Goal: Task Accomplishment & Management: Manage account settings

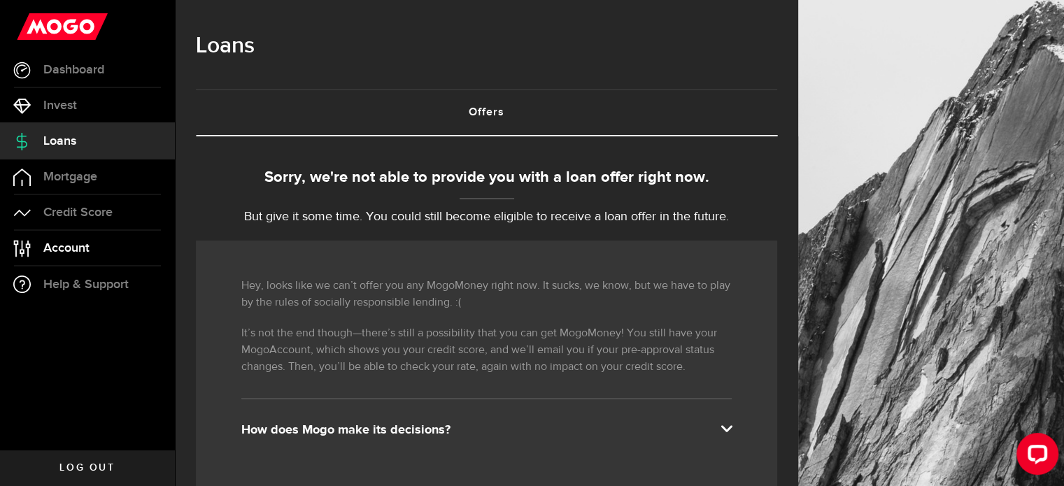
click at [122, 253] on link "Account Compte" at bounding box center [87, 248] width 175 height 35
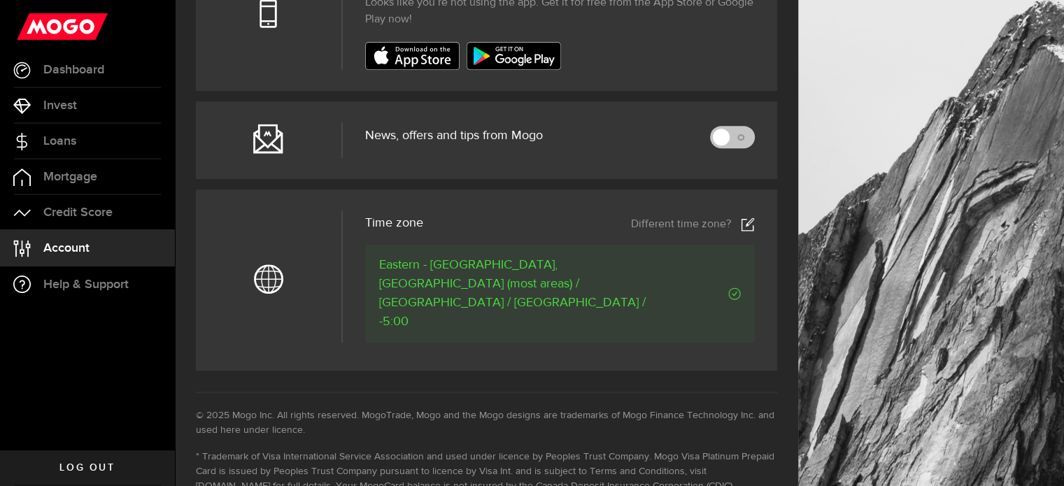
scroll to position [630, 0]
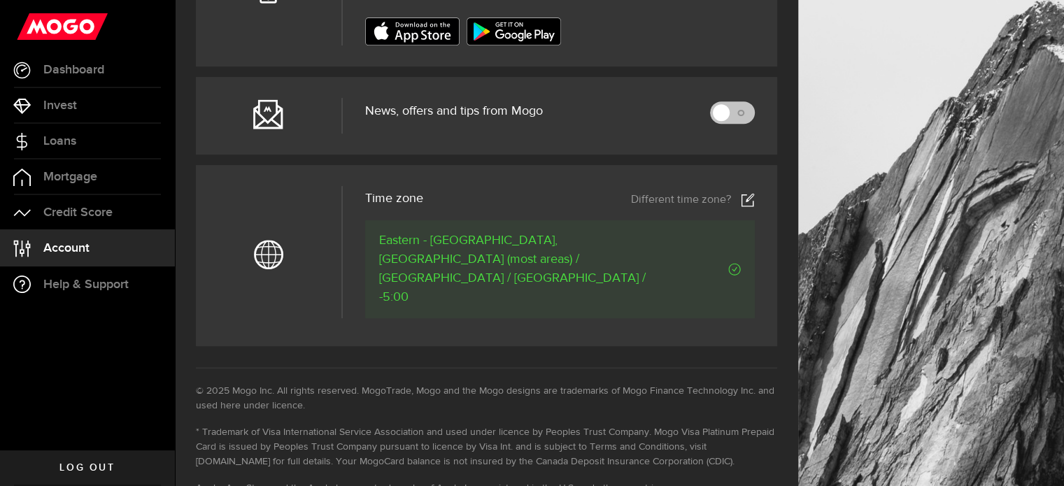
click at [569, 232] on span "Eastern - [GEOGRAPHIC_DATA], [GEOGRAPHIC_DATA] (most areas) / [GEOGRAPHIC_DATA]…" at bounding box center [524, 270] width 290 height 76
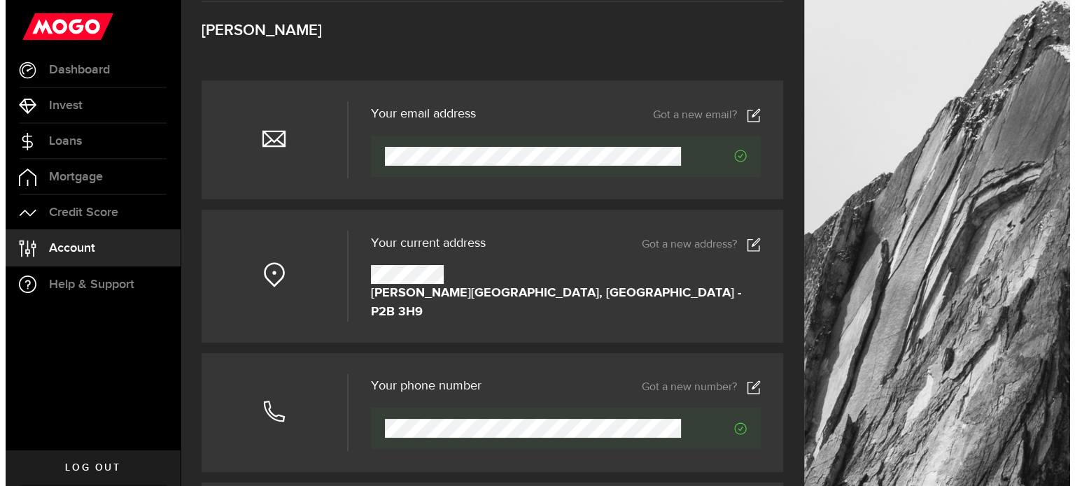
scroll to position [0, 0]
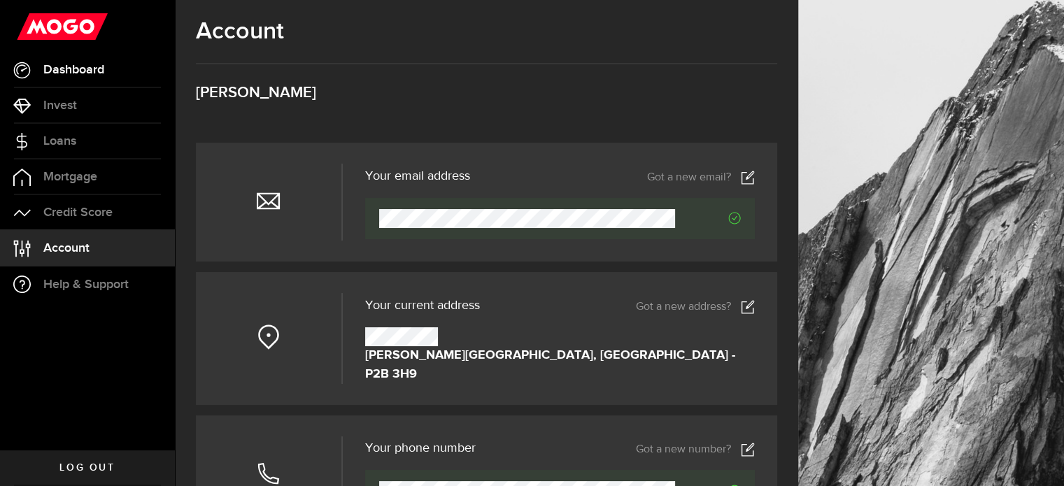
click at [120, 71] on link "Dashboard" at bounding box center [87, 69] width 175 height 35
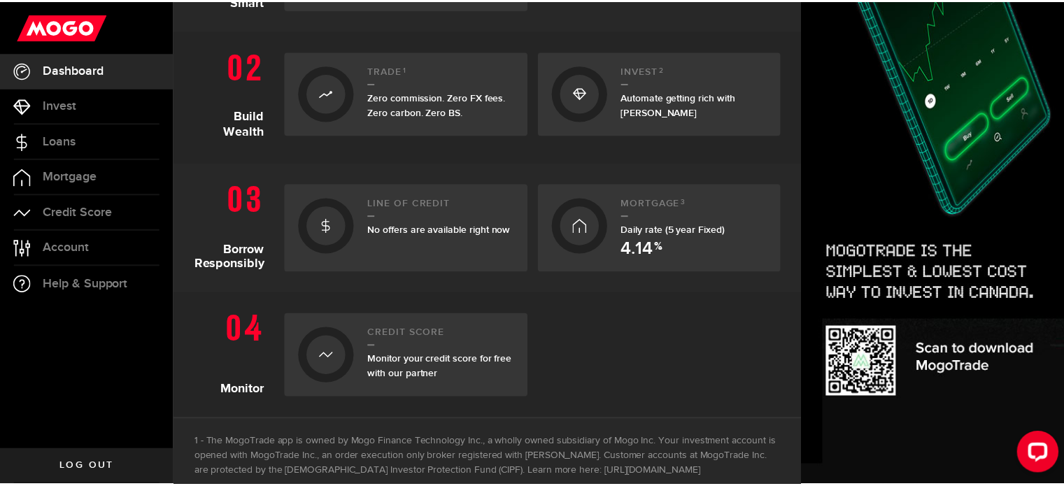
scroll to position [543, 0]
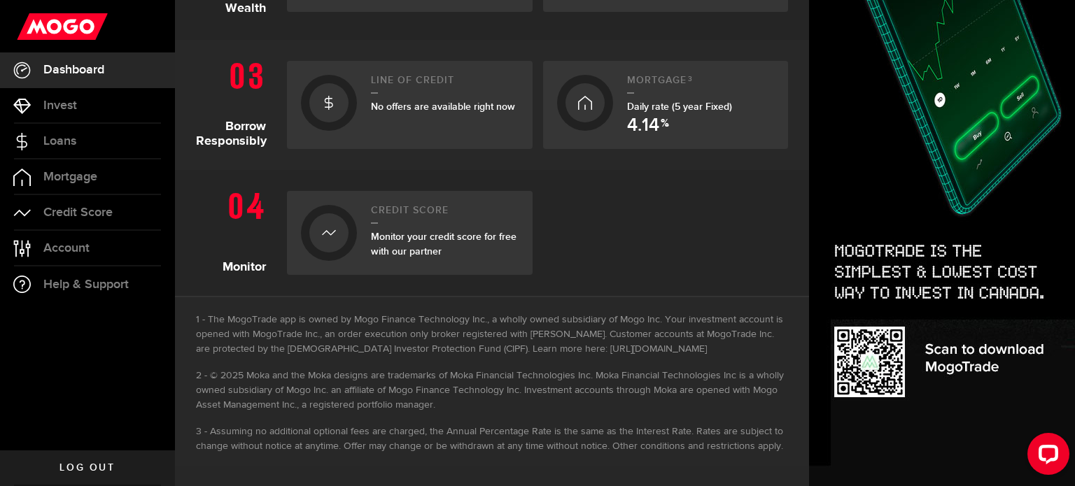
click at [82, 455] on link "Log out" at bounding box center [87, 468] width 175 height 35
click at [85, 242] on span "Account" at bounding box center [66, 248] width 46 height 13
